Goal: Task Accomplishment & Management: Complete application form

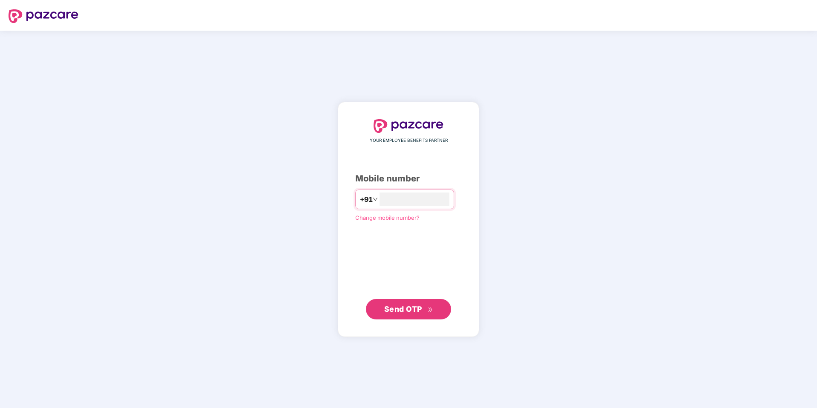
type input "**********"
click at [410, 311] on span "Send OTP" at bounding box center [403, 308] width 38 height 9
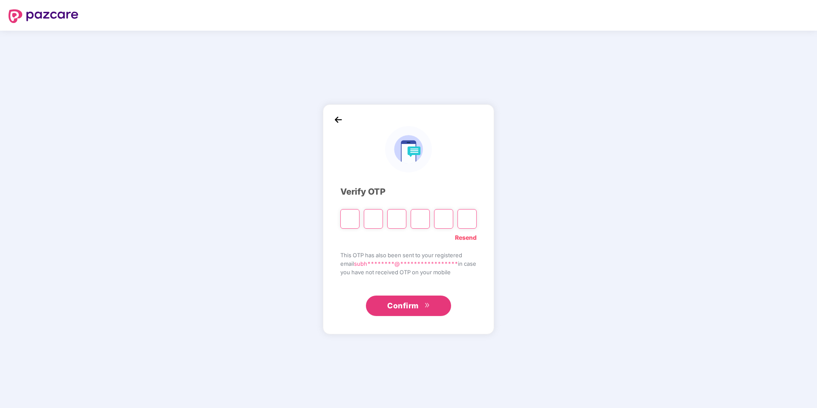
type input "*"
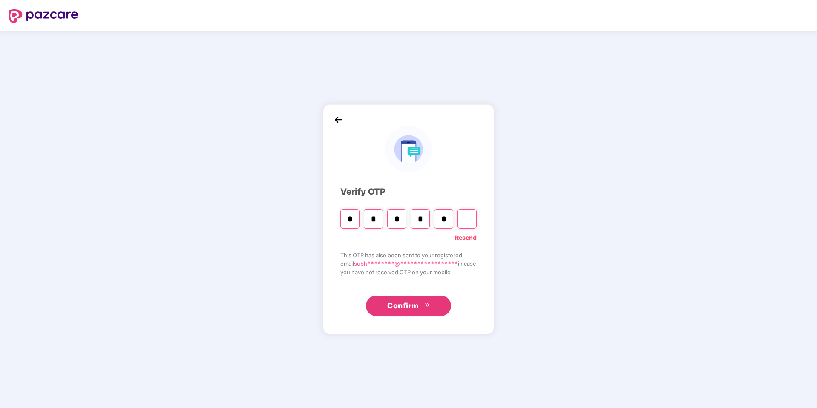
type input "*"
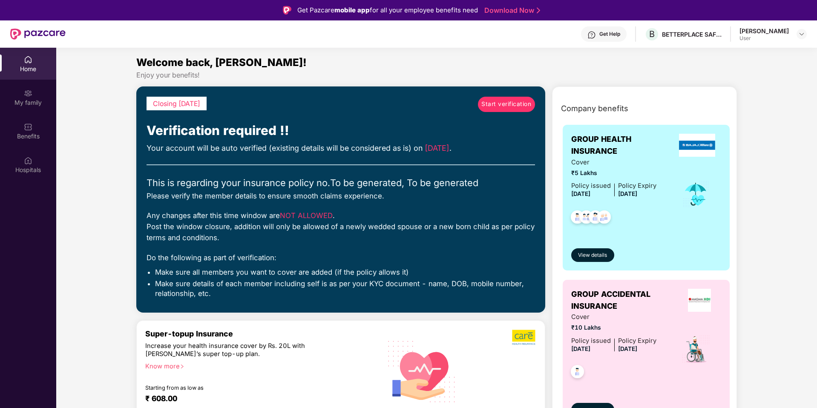
click at [516, 101] on span "Start verification" at bounding box center [506, 104] width 50 height 9
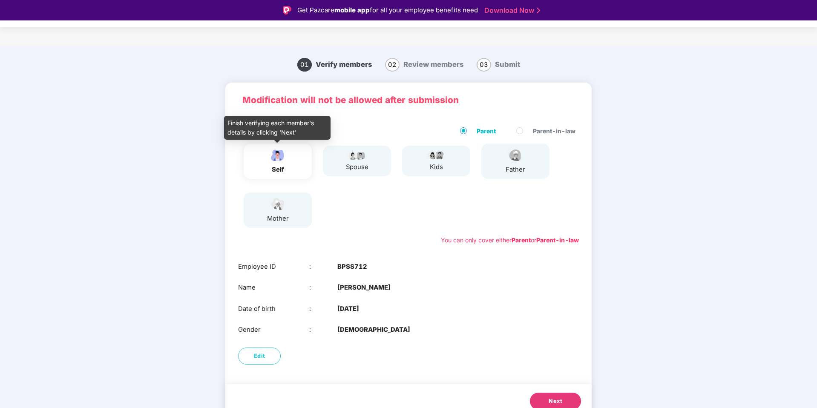
click at [282, 155] on img at bounding box center [277, 155] width 21 height 15
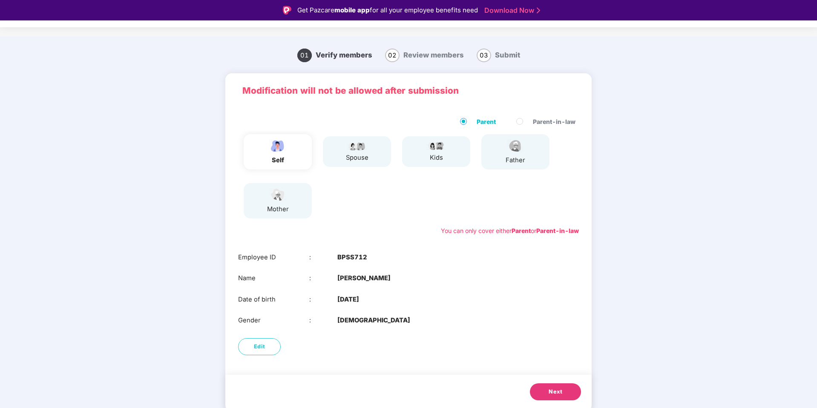
scroll to position [20, 0]
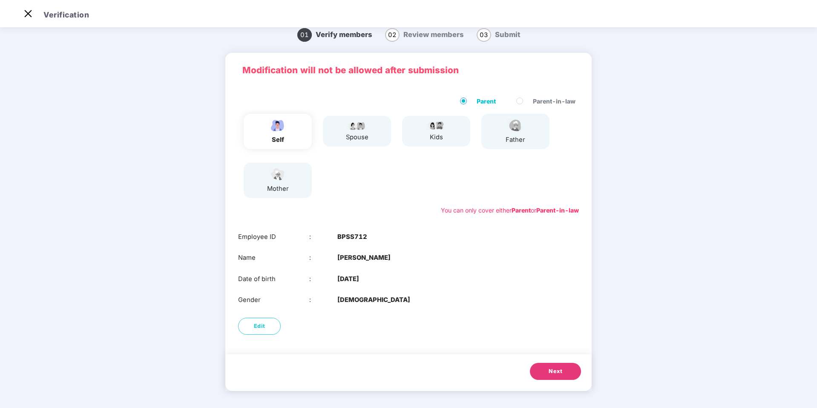
click at [550, 373] on span "Next" at bounding box center [555, 371] width 14 height 9
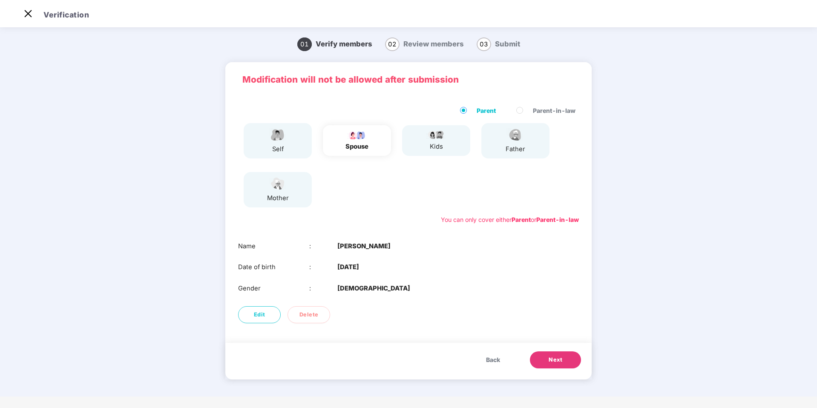
click at [552, 354] on button "Next" at bounding box center [555, 359] width 51 height 17
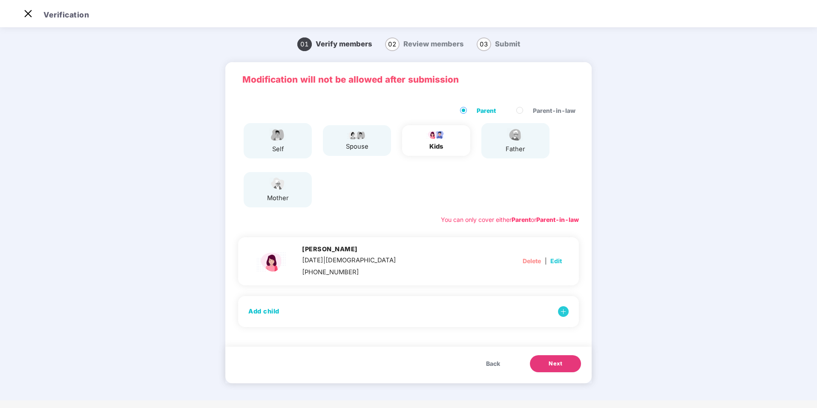
click at [555, 360] on span "Next" at bounding box center [555, 363] width 14 height 9
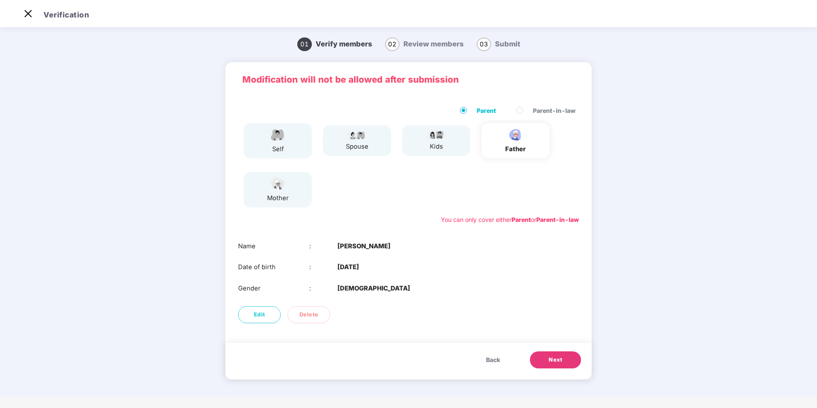
click at [557, 356] on span "Next" at bounding box center [555, 360] width 14 height 9
click at [313, 315] on span "Delete" at bounding box center [308, 314] width 19 height 9
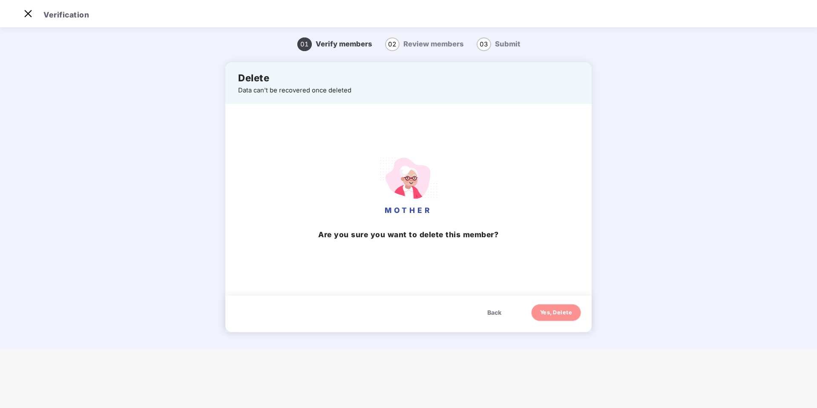
click at [563, 311] on span "Yes, Delete" at bounding box center [556, 312] width 32 height 9
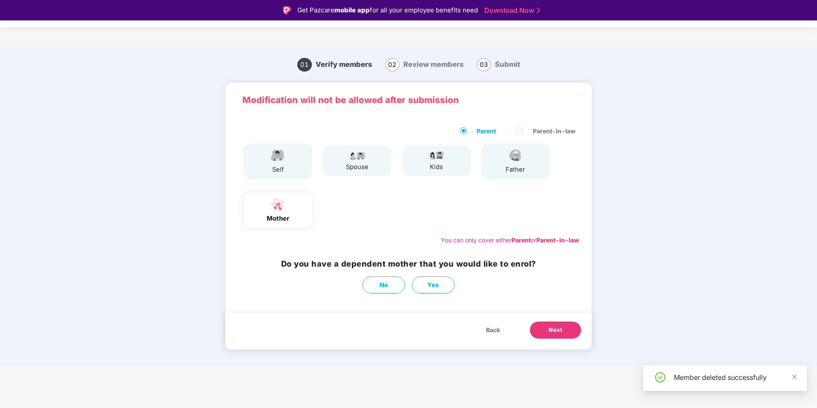
click at [517, 169] on div "father" at bounding box center [515, 170] width 21 height 10
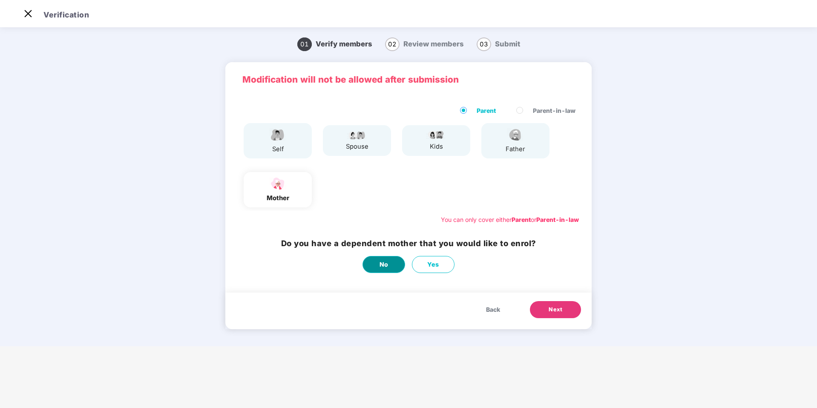
click at [391, 262] on button "No" at bounding box center [383, 264] width 43 height 17
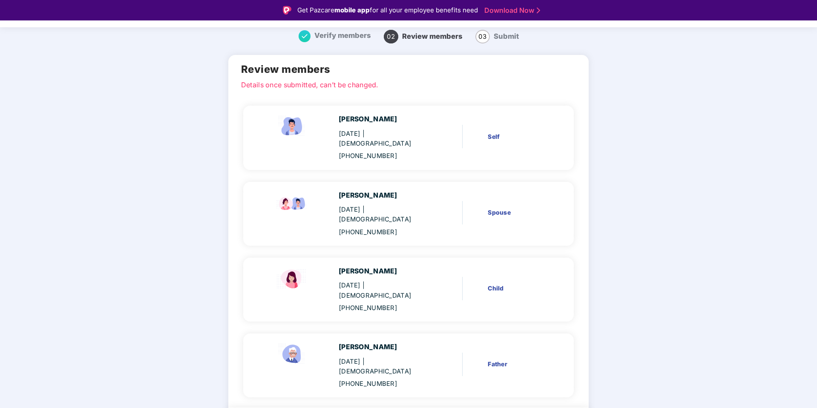
scroll to position [31, 0]
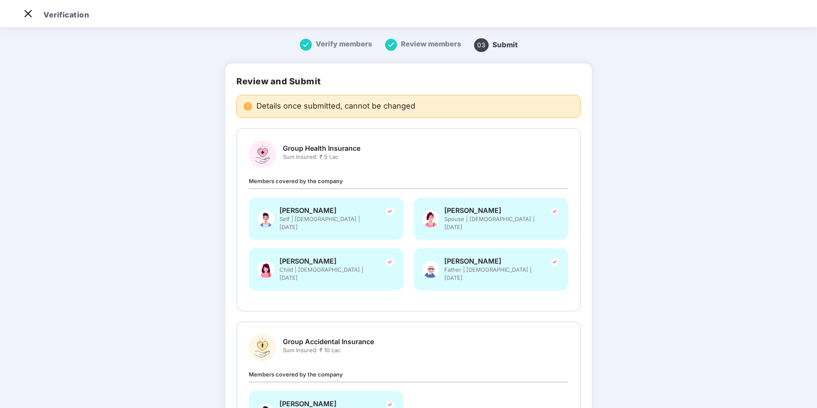
scroll to position [90, 0]
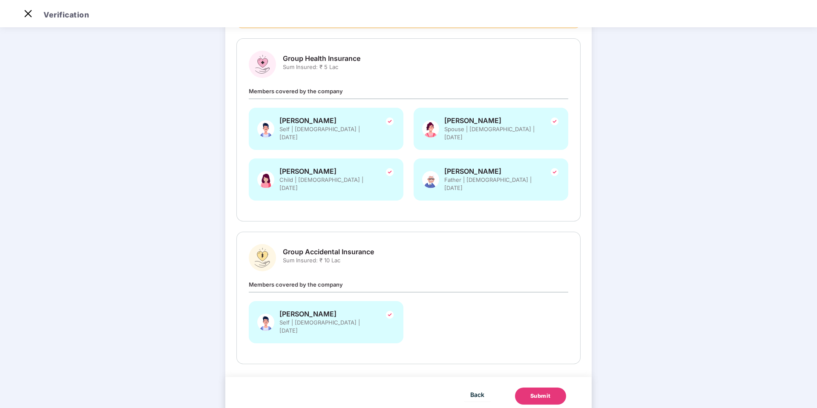
click at [542, 392] on div "Submit" at bounding box center [540, 396] width 20 height 9
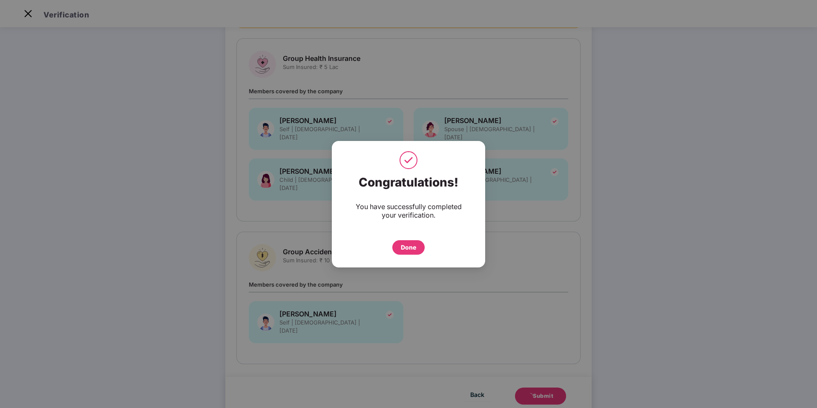
click at [406, 246] on div "Done" at bounding box center [408, 247] width 15 height 9
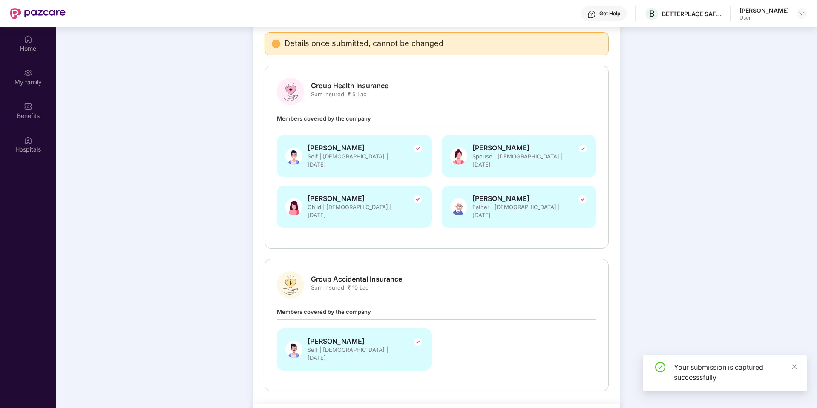
scroll to position [48, 0]
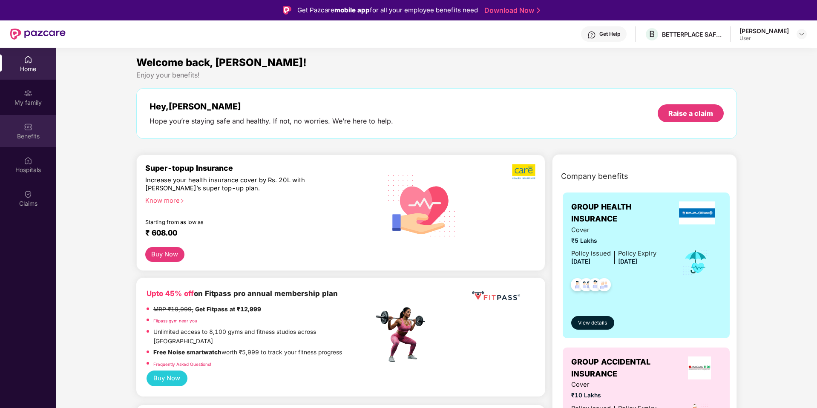
click at [36, 123] on div "Benefits" at bounding box center [28, 131] width 56 height 32
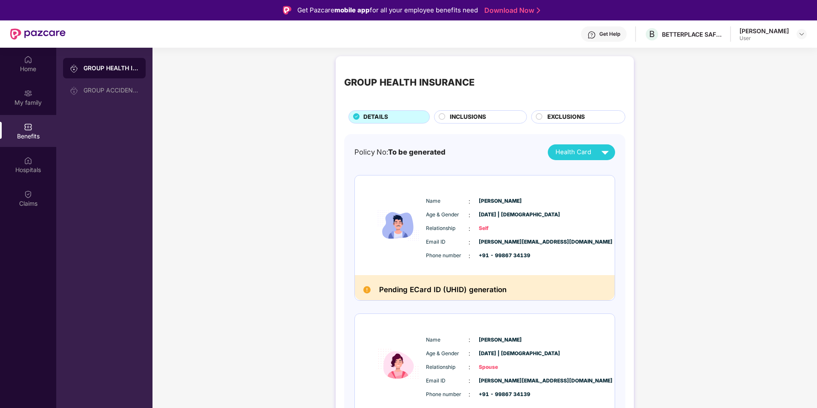
click at [443, 118] on circle at bounding box center [442, 116] width 6 height 6
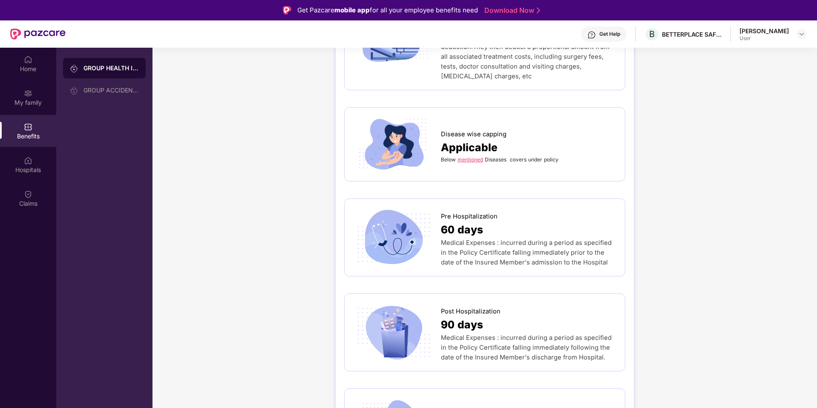
scroll to position [376, 0]
click at [473, 155] on link "mentioned" at bounding box center [470, 158] width 26 height 6
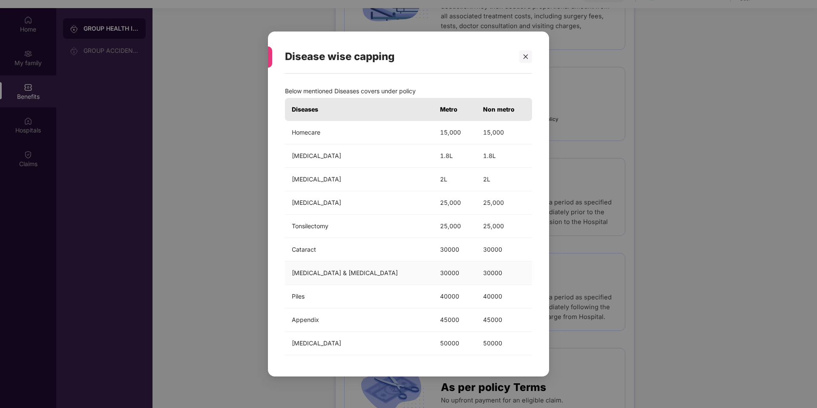
scroll to position [42, 0]
click at [526, 55] on icon "close" at bounding box center [525, 57] width 6 height 6
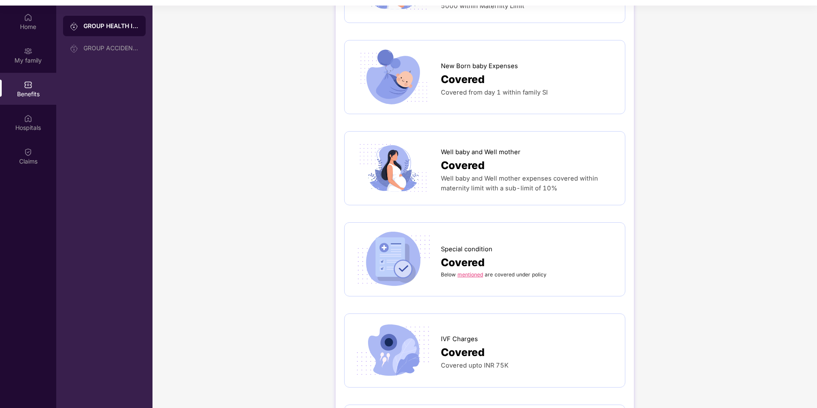
scroll to position [1357, 0]
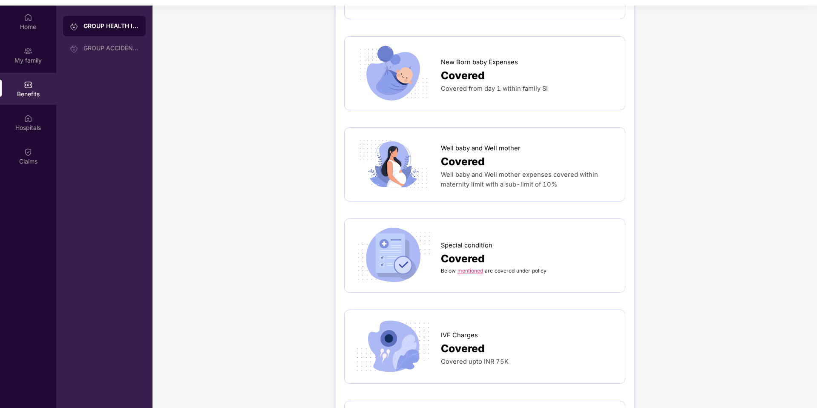
click at [473, 267] on link "mentioned" at bounding box center [470, 270] width 26 height 6
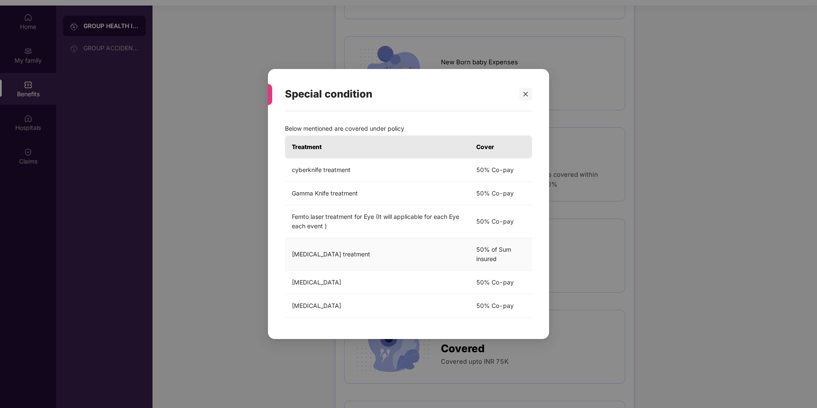
scroll to position [48, 0]
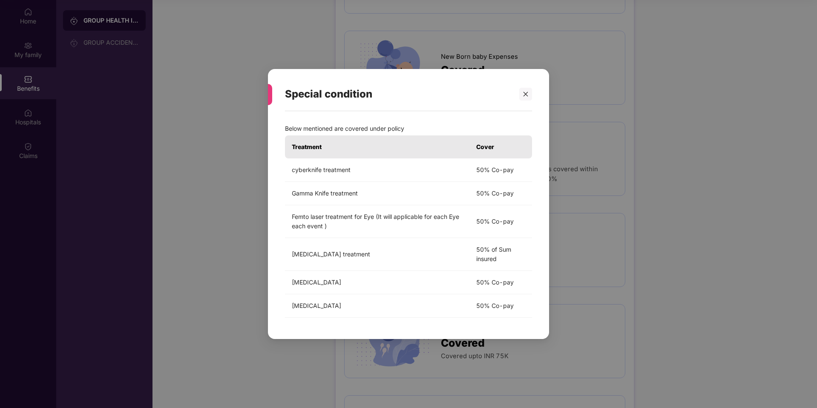
click at [528, 87] on div "Special condition" at bounding box center [408, 93] width 247 height 33
click at [525, 95] on icon "close" at bounding box center [525, 94] width 6 height 6
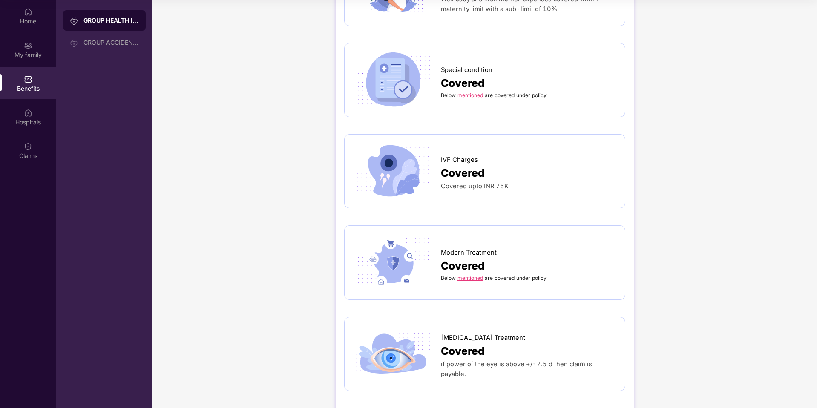
scroll to position [1531, 0]
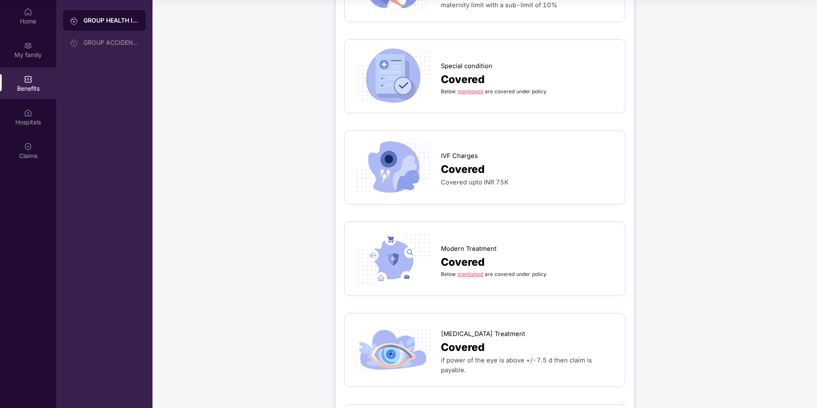
click at [474, 271] on link "mentioned" at bounding box center [470, 274] width 26 height 6
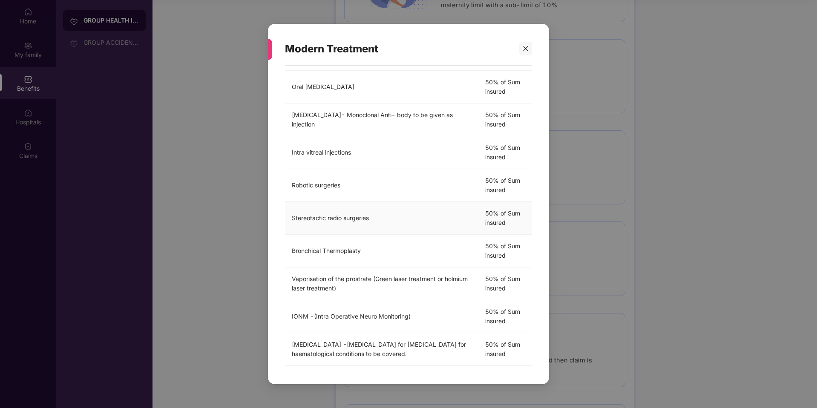
scroll to position [143, 0]
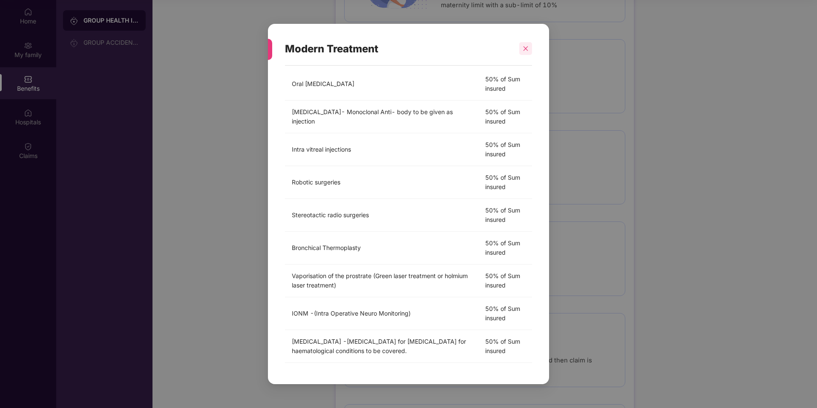
click at [525, 49] on icon "close" at bounding box center [525, 49] width 6 height 6
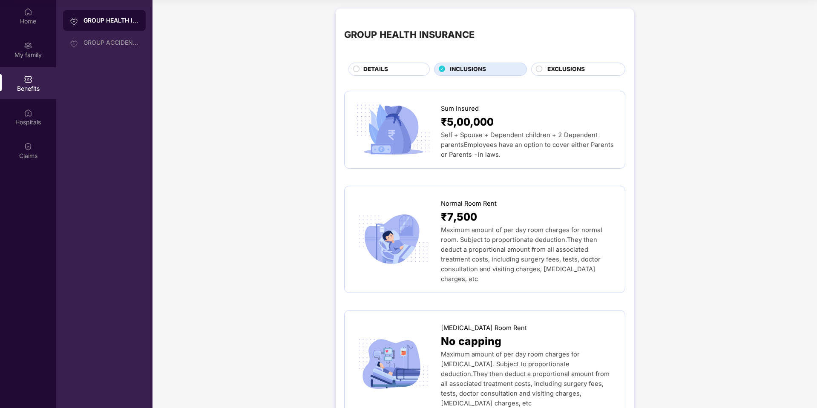
scroll to position [0, 0]
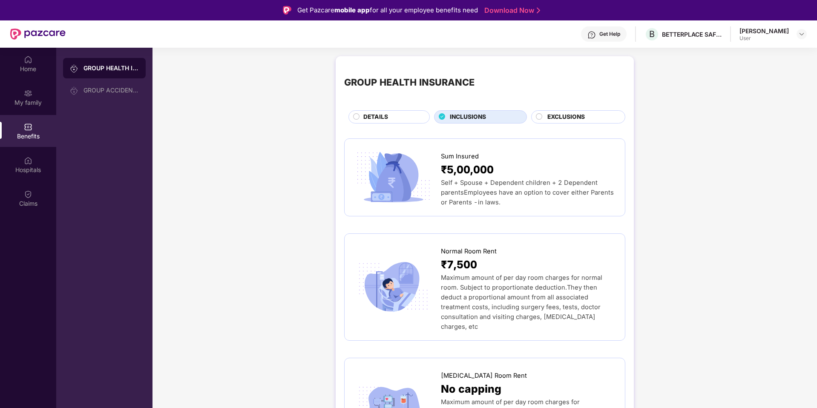
click at [540, 115] on circle at bounding box center [539, 116] width 6 height 6
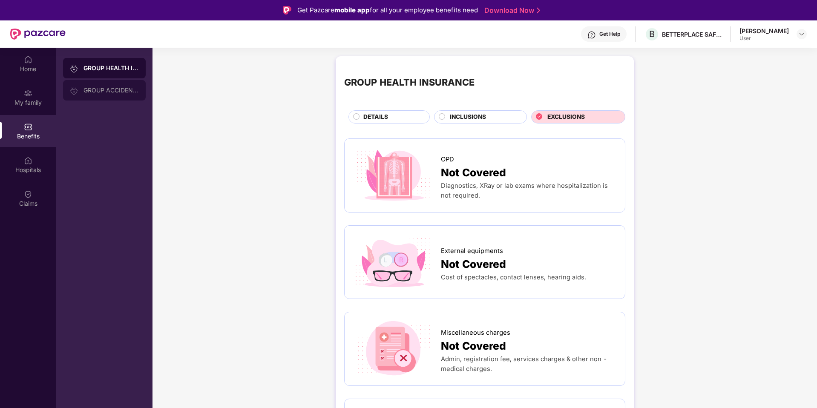
click at [111, 89] on div "GROUP ACCIDENTAL INSURANCE" at bounding box center [110, 90] width 55 height 7
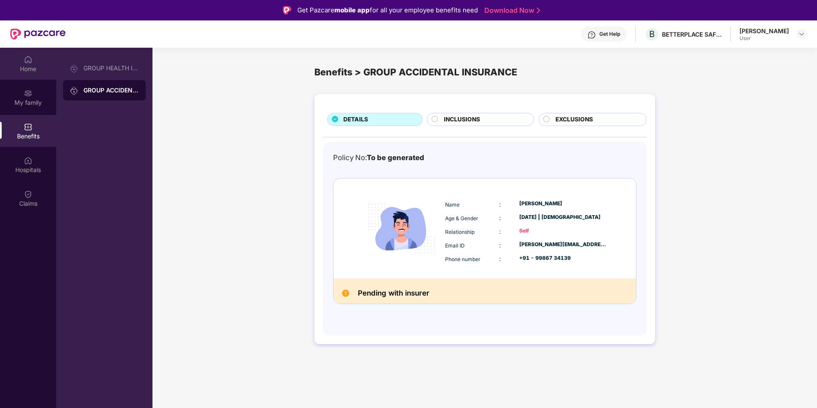
click at [32, 59] on div "Home" at bounding box center [28, 64] width 56 height 32
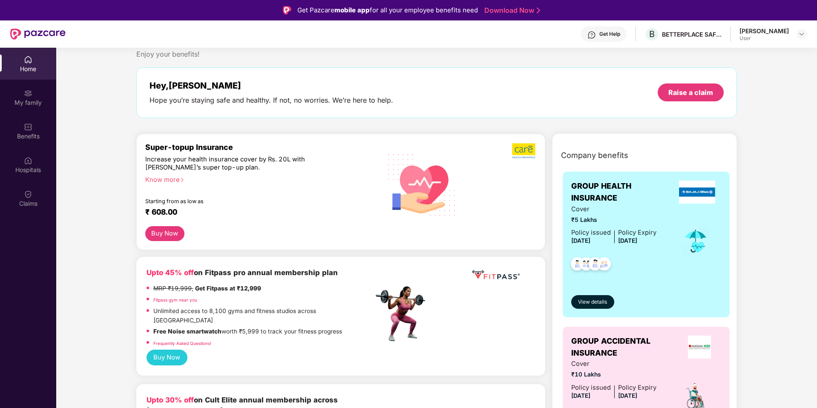
scroll to position [22, 0]
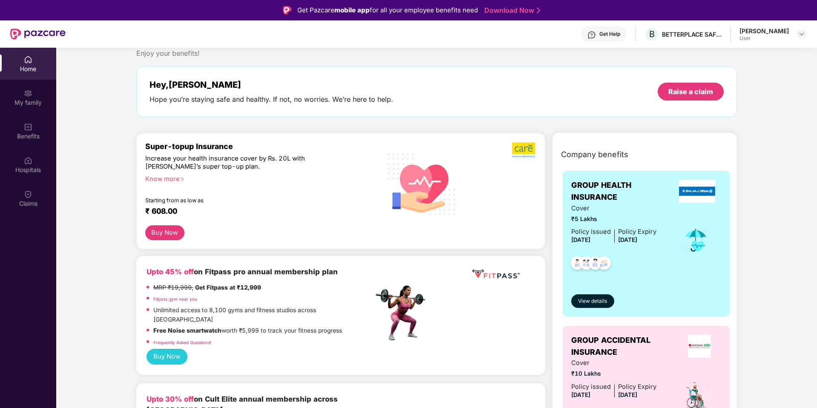
click at [170, 175] on div "Know more" at bounding box center [256, 178] width 223 height 6
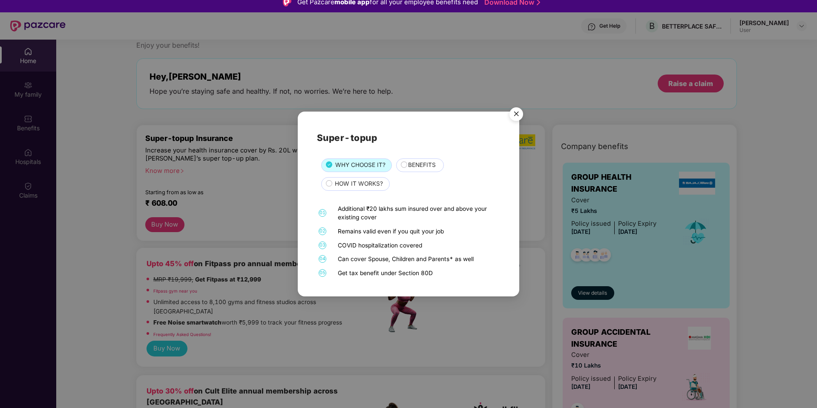
scroll to position [0, 0]
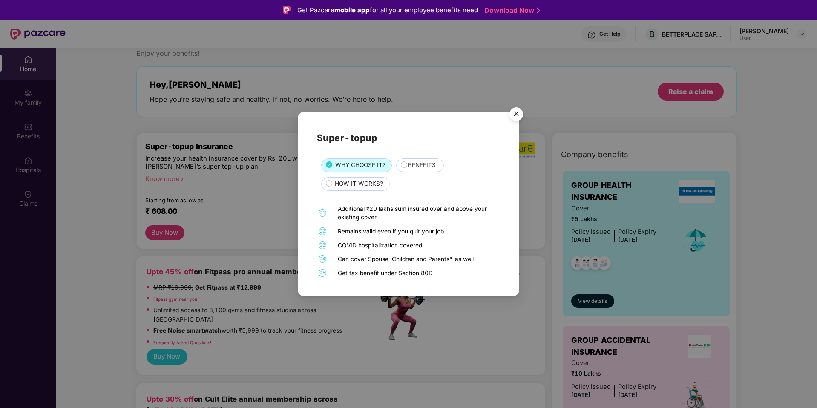
click at [403, 165] on circle at bounding box center [404, 164] width 6 height 6
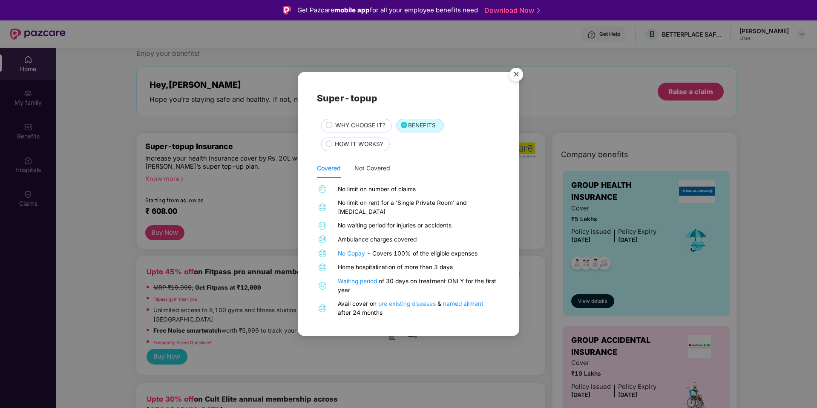
click at [406, 300] on link "pre existing diseases" at bounding box center [407, 303] width 59 height 7
click at [380, 178] on div "Not Covered" at bounding box center [372, 168] width 36 height 20
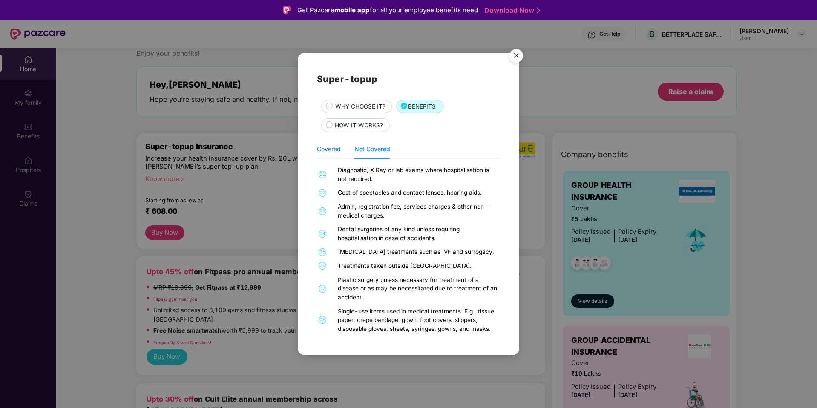
click at [333, 149] on div "Covered" at bounding box center [329, 148] width 24 height 9
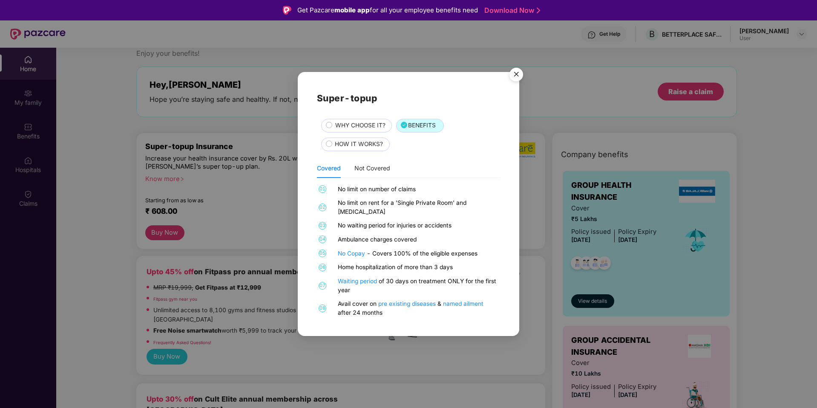
click at [516, 79] on img "Close" at bounding box center [516, 76] width 24 height 24
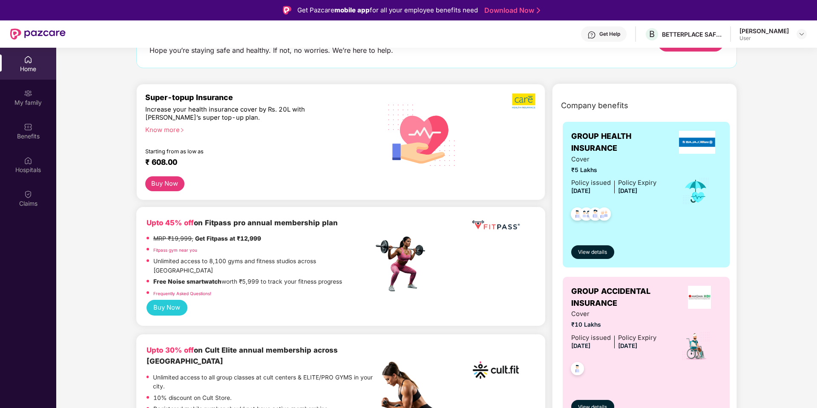
scroll to position [67, 0]
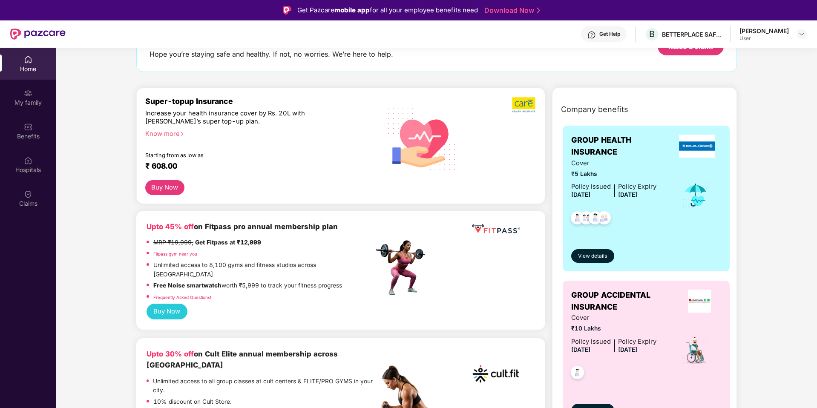
click at [172, 134] on div "Know more" at bounding box center [256, 133] width 223 height 6
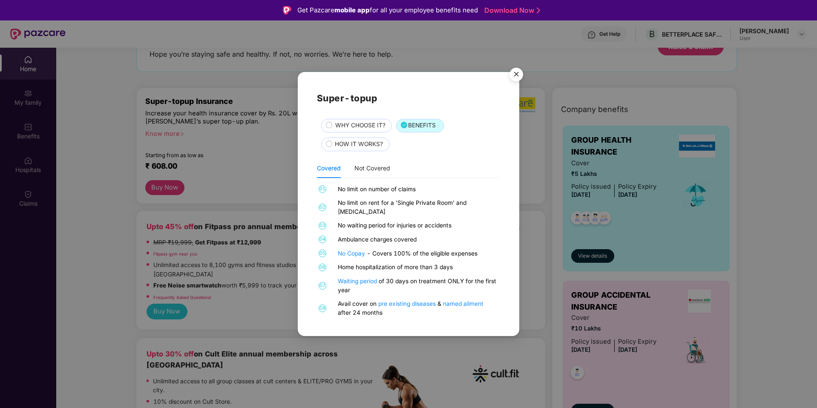
click at [370, 149] on span "HOW IT WORKS?" at bounding box center [359, 144] width 48 height 9
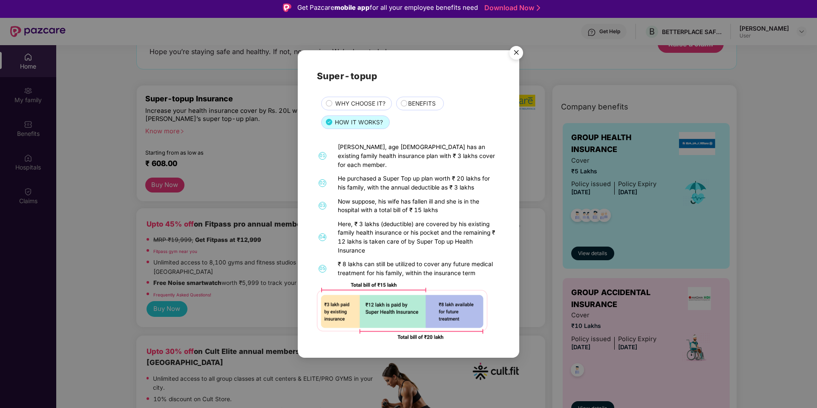
scroll to position [0, 0]
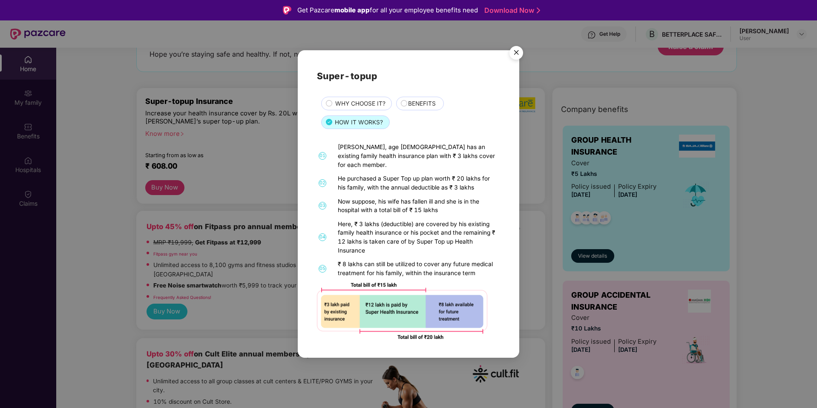
click at [519, 55] on img "Close" at bounding box center [516, 54] width 24 height 24
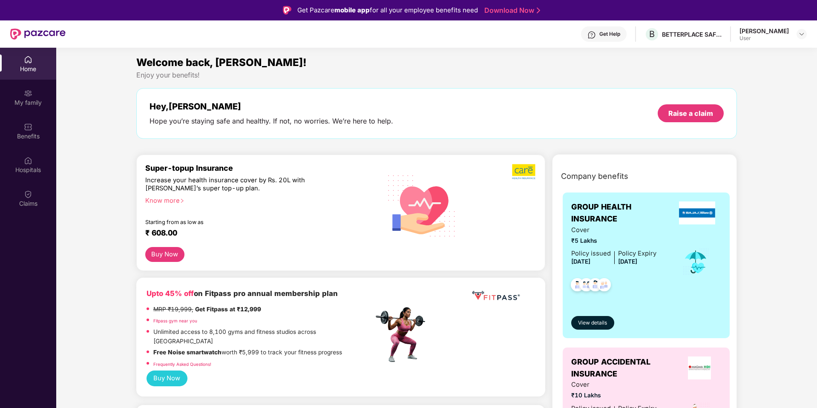
click at [169, 254] on button "Buy Now" at bounding box center [164, 254] width 39 height 15
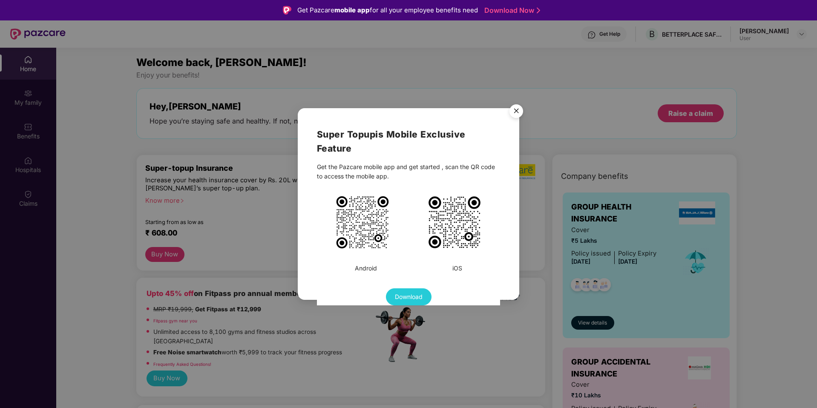
click at [515, 110] on img "Close" at bounding box center [516, 112] width 24 height 24
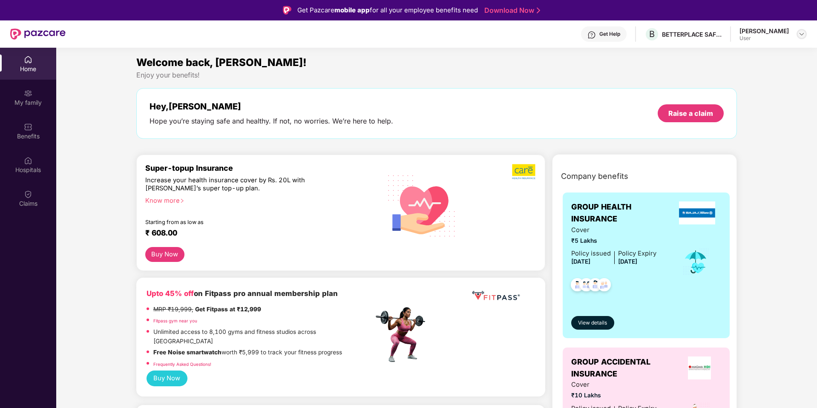
click at [803, 35] on img at bounding box center [801, 34] width 7 height 7
click at [169, 255] on button "Buy Now" at bounding box center [164, 254] width 39 height 15
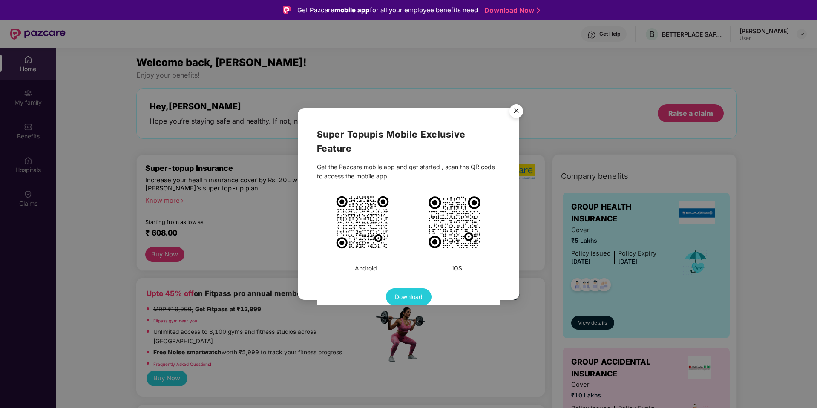
click at [517, 108] on img "Close" at bounding box center [516, 112] width 24 height 24
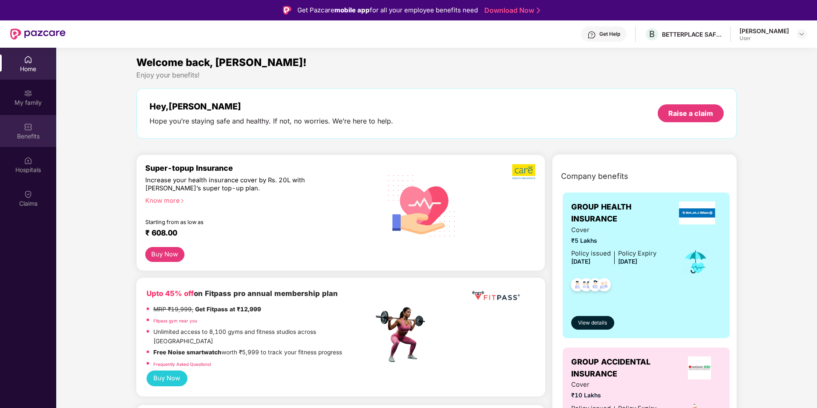
click at [25, 125] on img at bounding box center [28, 127] width 9 height 9
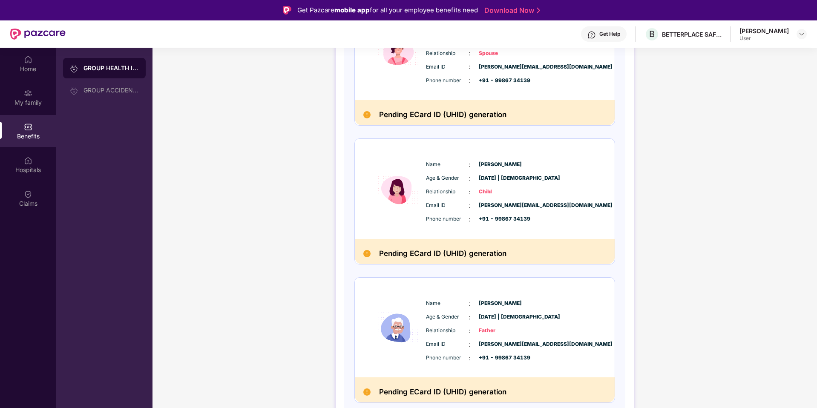
scroll to position [48, 0]
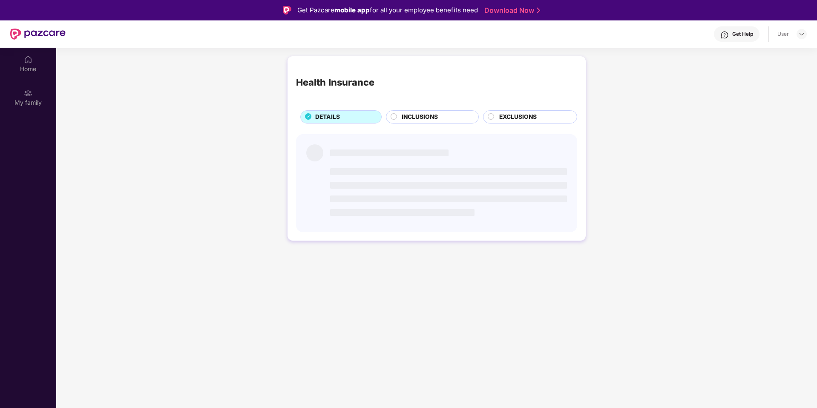
scroll to position [48, 0]
